Goal: Information Seeking & Learning: Find specific fact

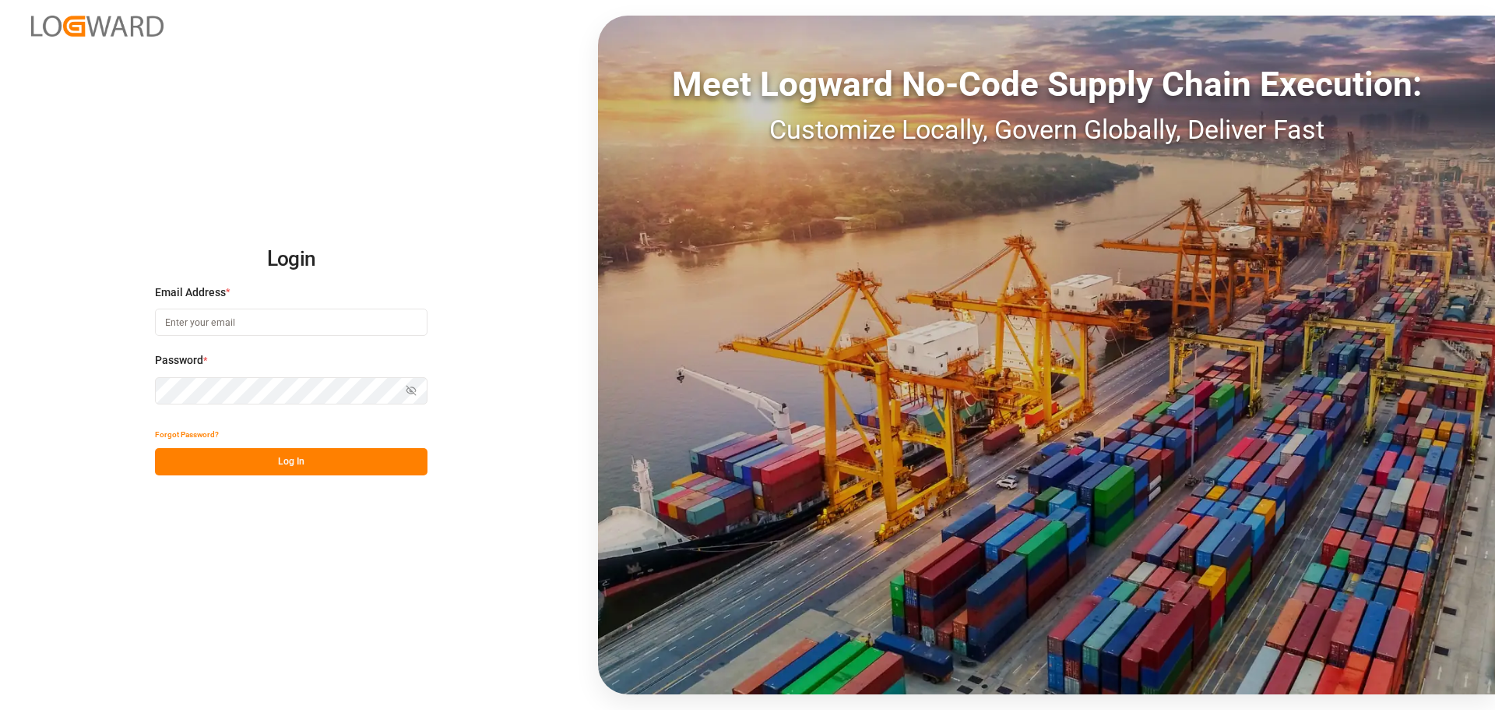
type input "[EMAIL_ADDRESS][PERSON_NAME][DOMAIN_NAME]"
click at [233, 466] on button "Log In" at bounding box center [291, 461] width 273 height 27
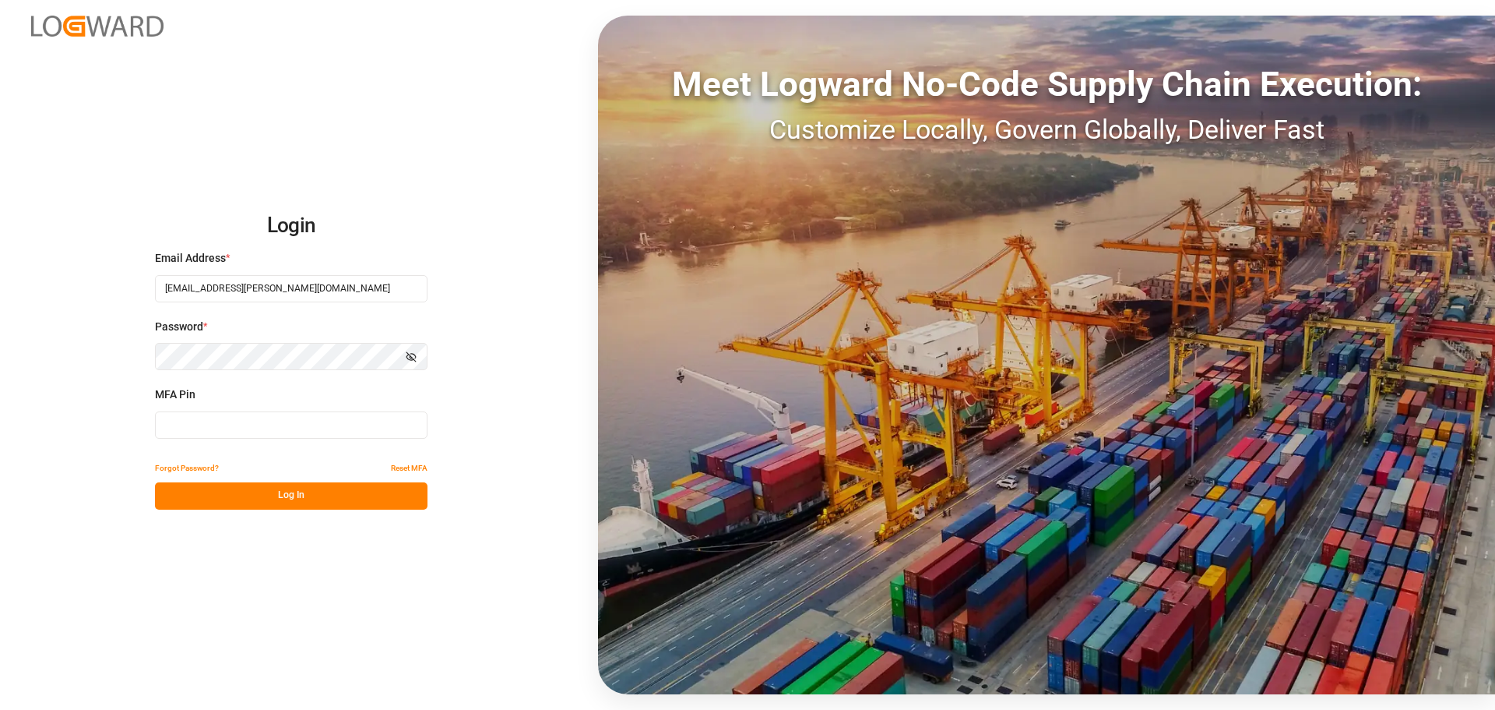
click at [280, 428] on input at bounding box center [291, 424] width 273 height 27
click at [245, 431] on input at bounding box center [291, 424] width 273 height 27
type input "829302"
click at [257, 495] on button "Log In" at bounding box center [291, 495] width 273 height 27
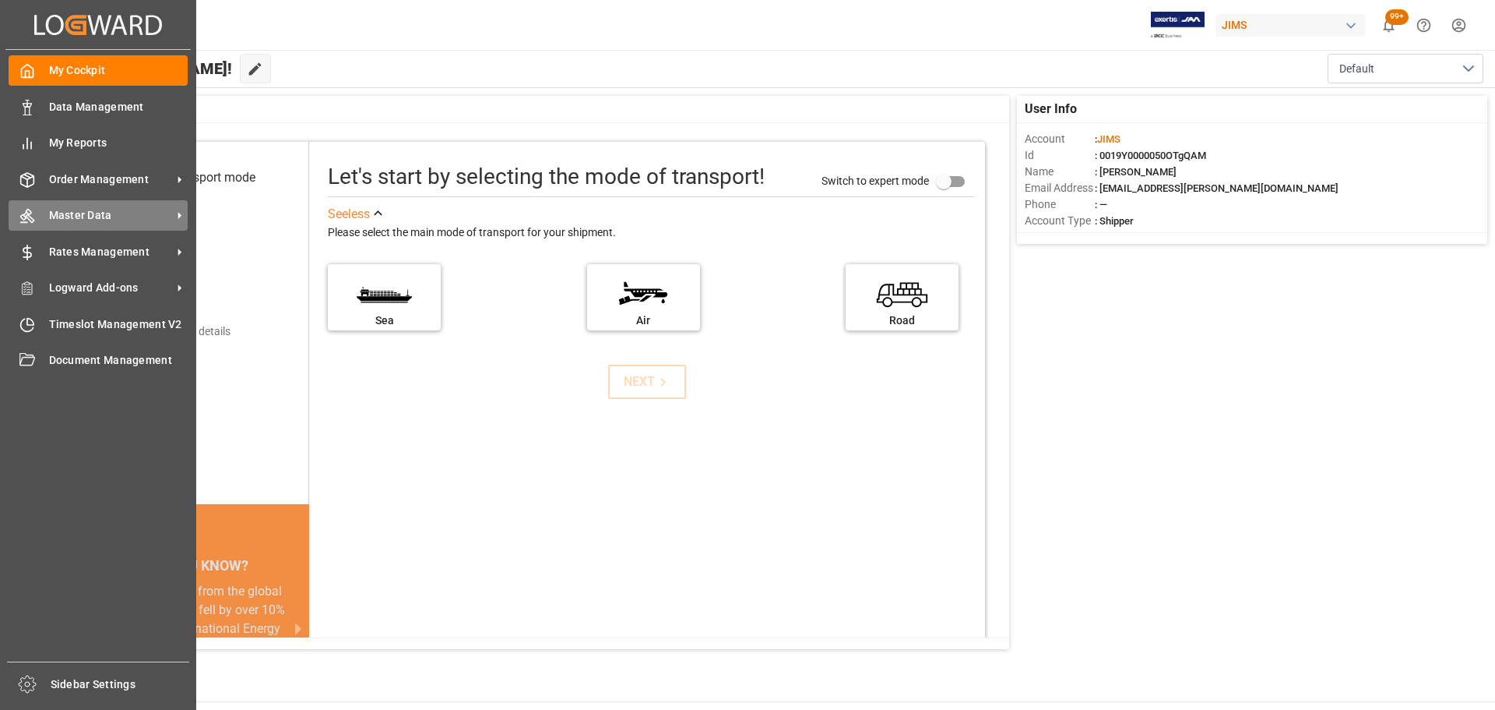
click at [51, 204] on div "Master Data Master Data" at bounding box center [98, 215] width 179 height 30
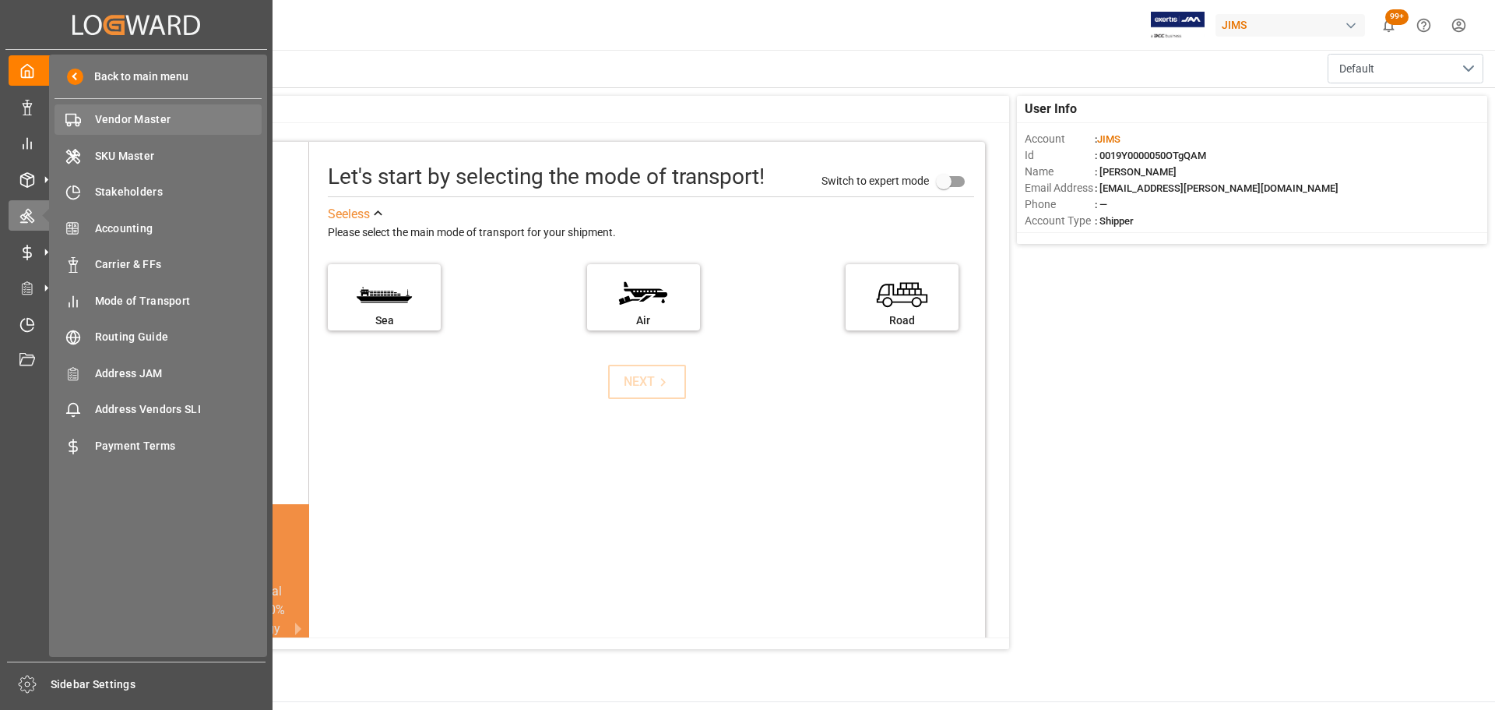
click at [120, 114] on span "Vendor Master" at bounding box center [178, 119] width 167 height 16
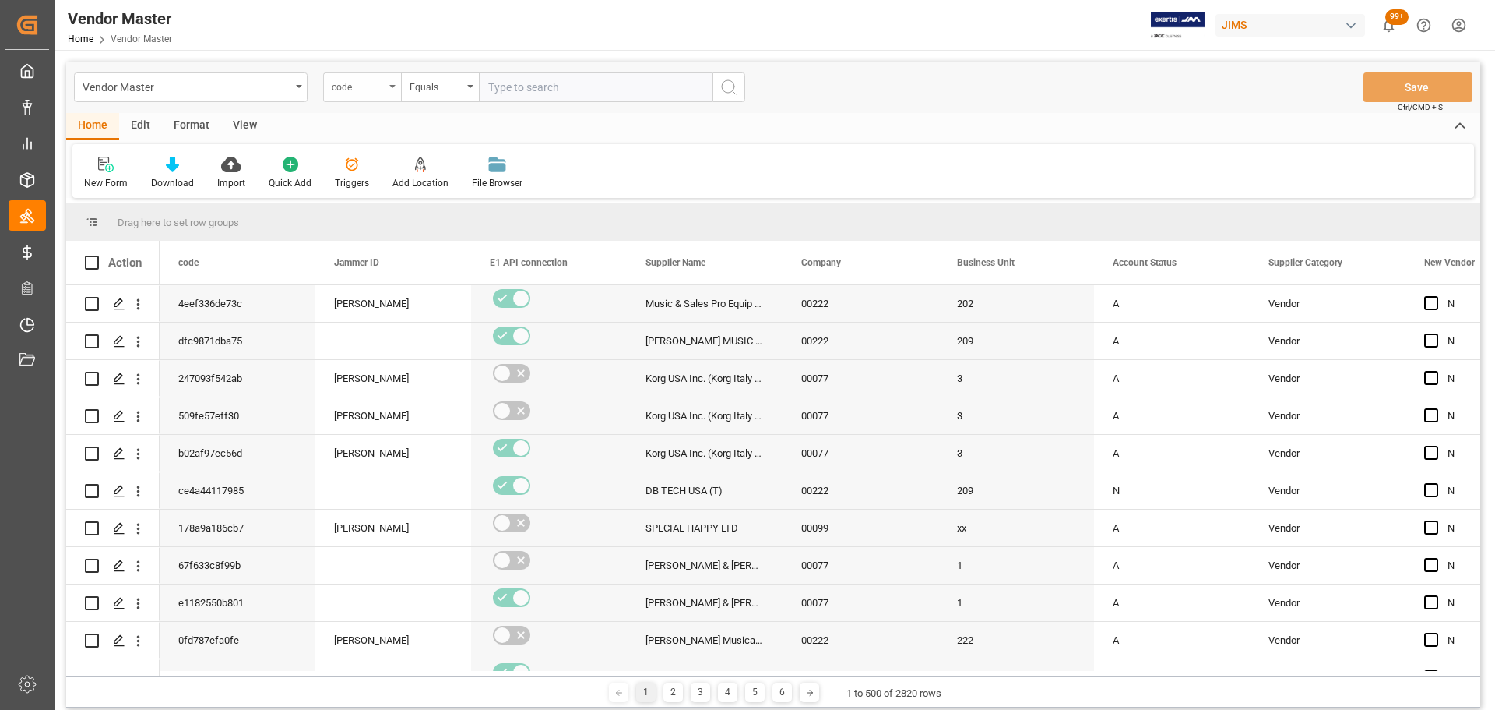
click at [349, 83] on div "code" at bounding box center [358, 85] width 53 height 18
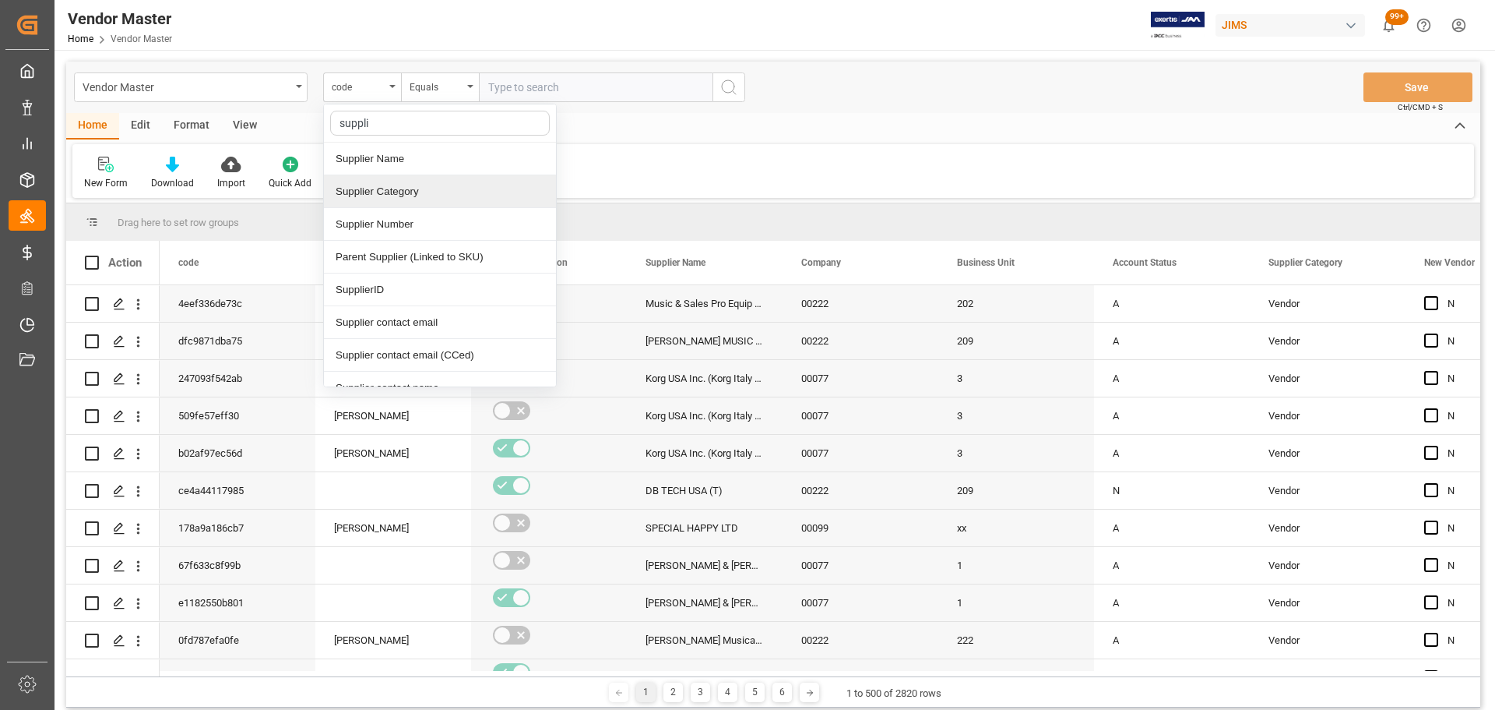
type input "supplie"
click at [386, 215] on div "Supplier Number" at bounding box center [440, 224] width 232 height 33
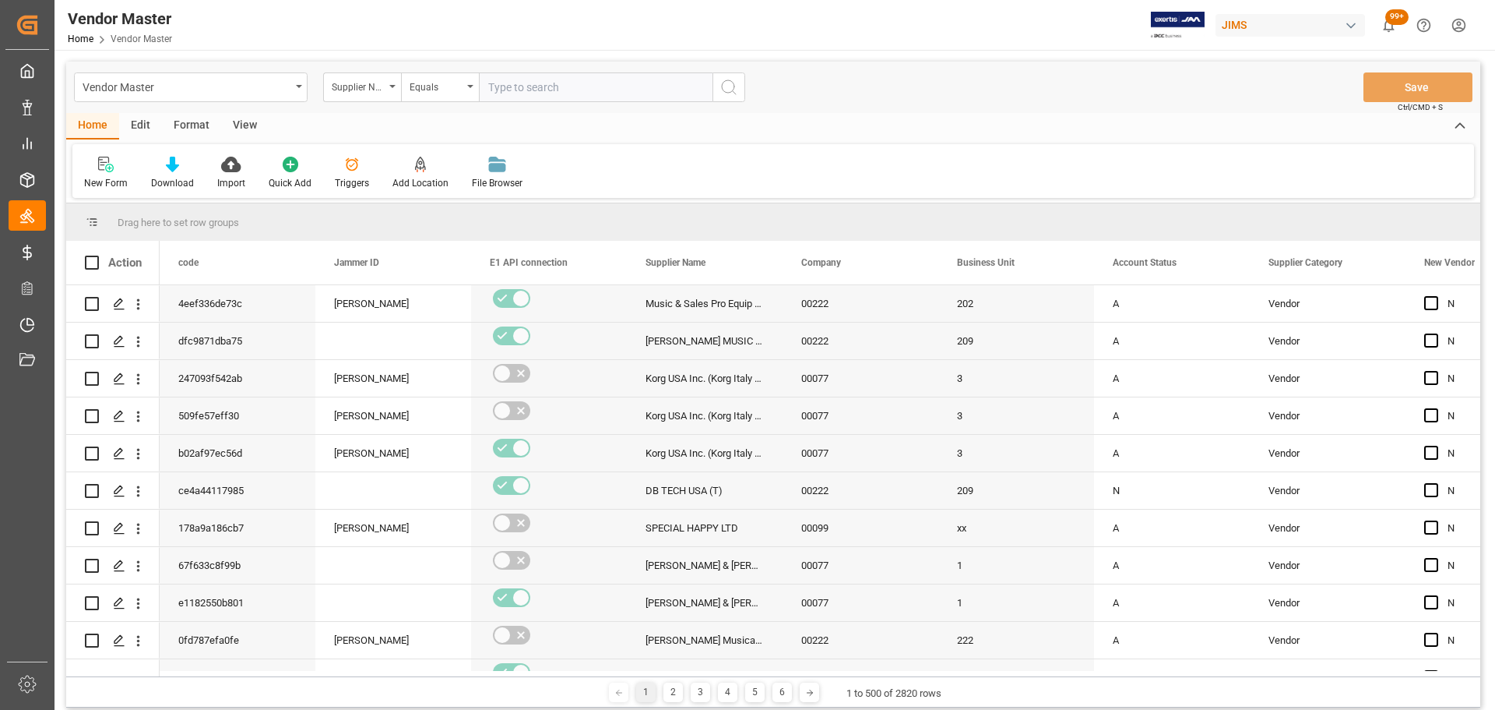
click at [518, 86] on input "text" at bounding box center [596, 87] width 234 height 30
paste input "778305"
type input "778305"
click at [729, 74] on button "search button" at bounding box center [729, 87] width 33 height 30
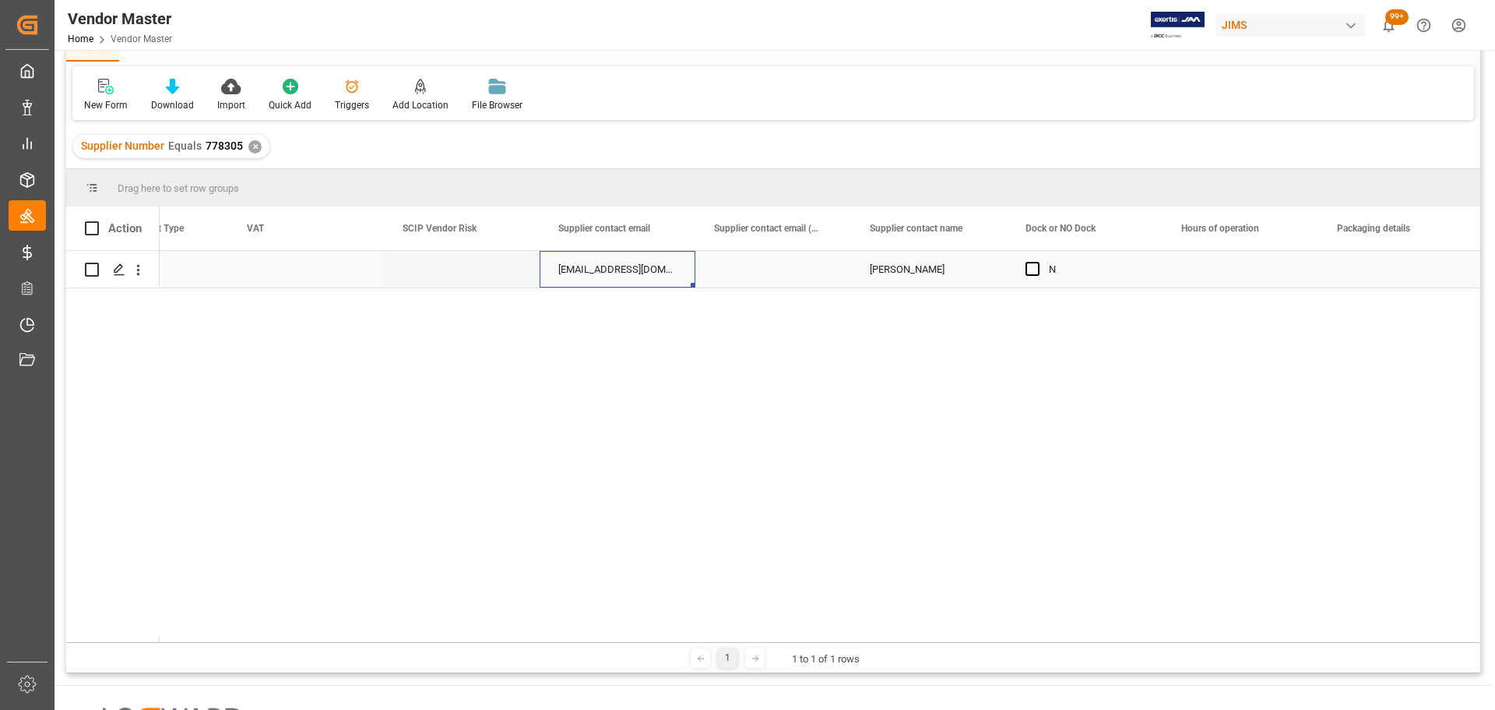
click at [593, 261] on div "[EMAIL_ADDRESS][DOMAIN_NAME];[EMAIL_ADDRESS][DOMAIN_NAME]" at bounding box center [618, 269] width 156 height 37
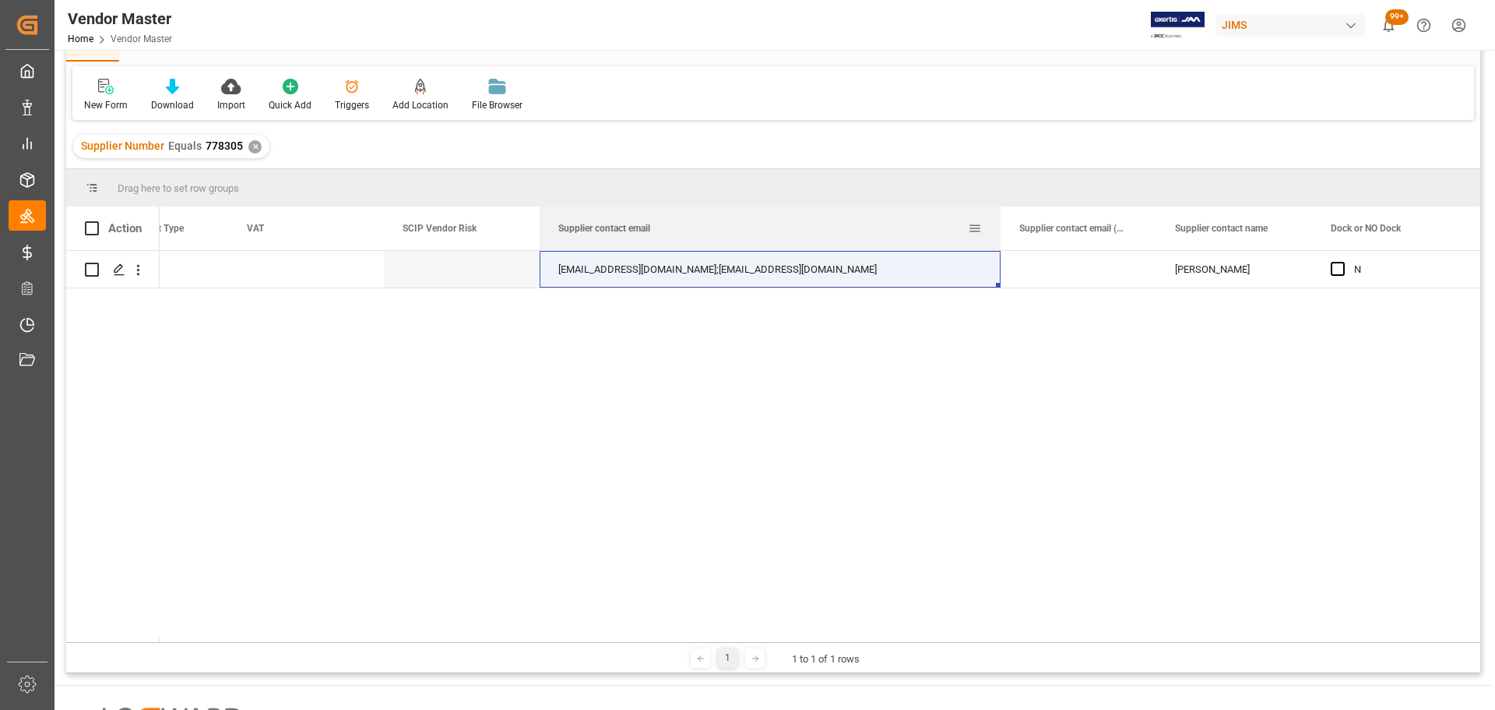
drag, startPoint x: 693, startPoint y: 222, endPoint x: 998, endPoint y: 223, distance: 305.3
click at [998, 223] on div at bounding box center [1001, 228] width 6 height 44
click at [627, 265] on div "[EMAIL_ADDRESS][DOMAIN_NAME];[EMAIL_ADDRESS][DOMAIN_NAME]" at bounding box center [770, 269] width 461 height 37
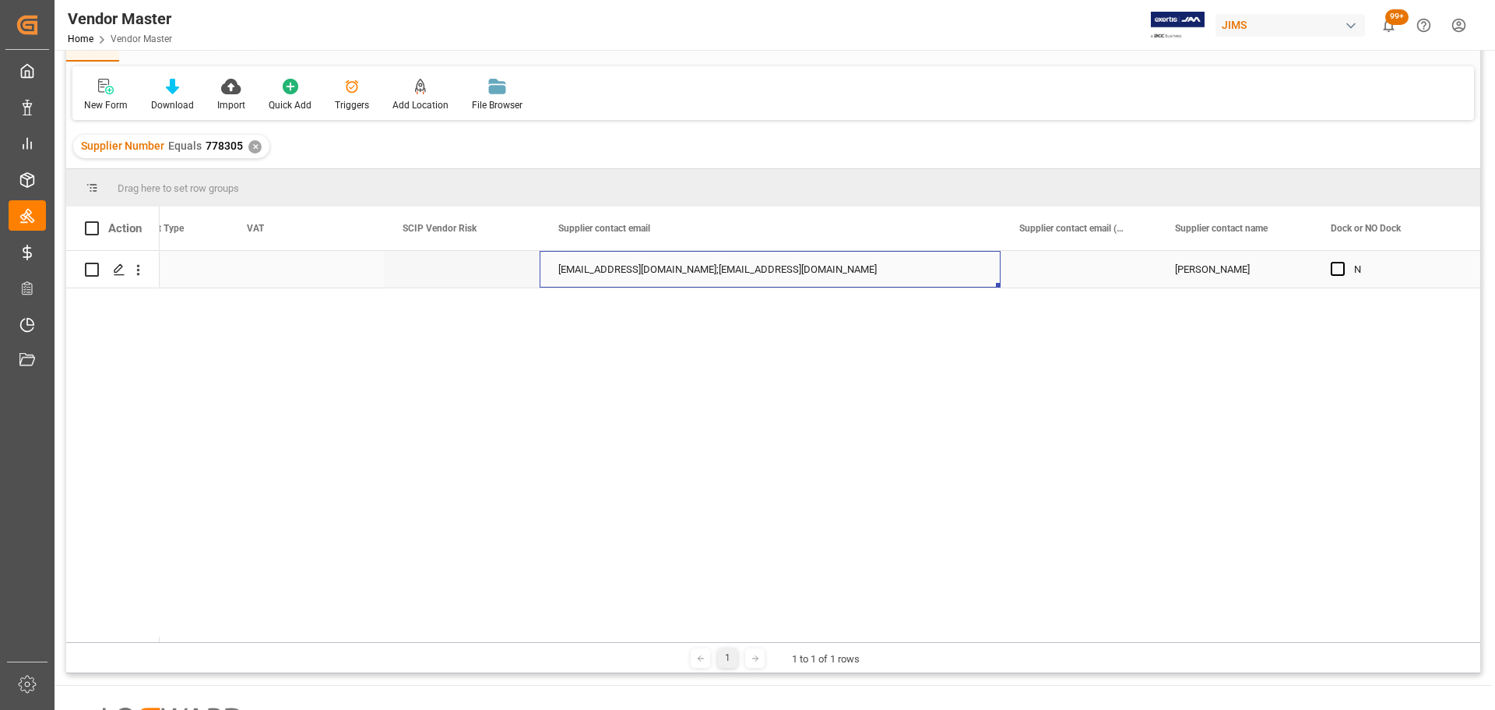
click at [627, 265] on div "[EMAIL_ADDRESS][DOMAIN_NAME];[EMAIL_ADDRESS][DOMAIN_NAME]" at bounding box center [770, 269] width 461 height 37
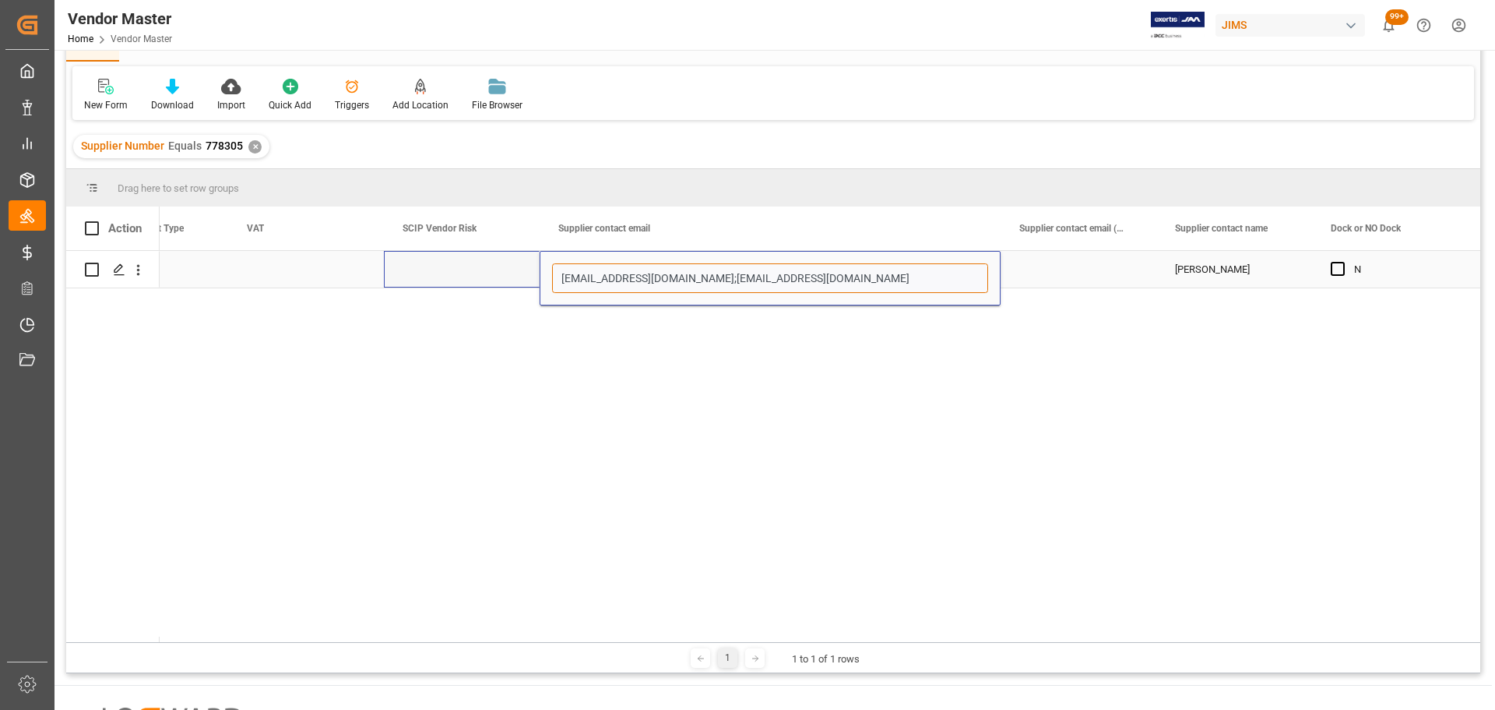
drag, startPoint x: 704, startPoint y: 277, endPoint x: 523, endPoint y: 282, distance: 181.5
